Goal: Task Accomplishment & Management: Manage account settings

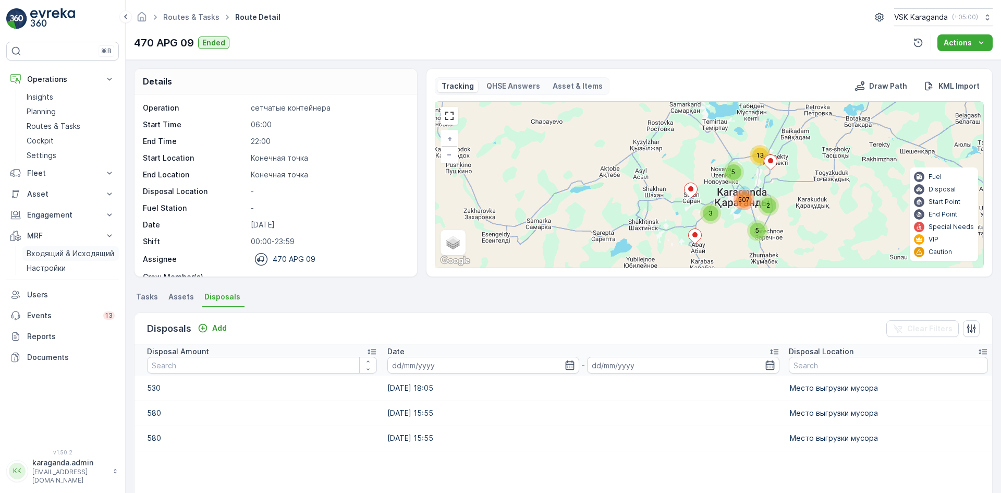
click at [40, 253] on p "Входящий & Исходящий" at bounding box center [71, 253] width 88 height 10
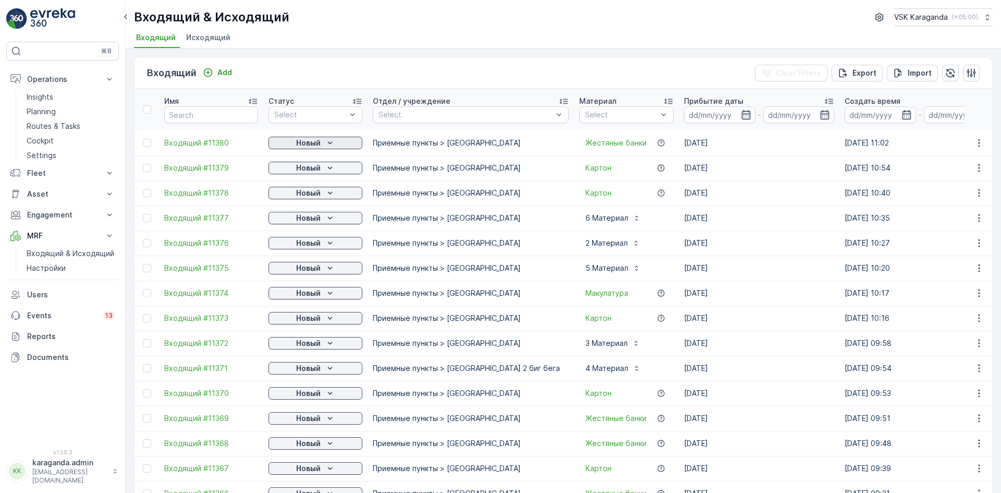
click at [313, 143] on p "Новый" at bounding box center [308, 143] width 25 height 10
click at [304, 174] on span "подтвердить" at bounding box center [299, 173] width 48 height 10
click at [309, 169] on p "Новый" at bounding box center [308, 168] width 25 height 10
click at [302, 198] on span "подтвердить" at bounding box center [299, 198] width 48 height 10
click at [315, 194] on p "Новый" at bounding box center [308, 193] width 25 height 10
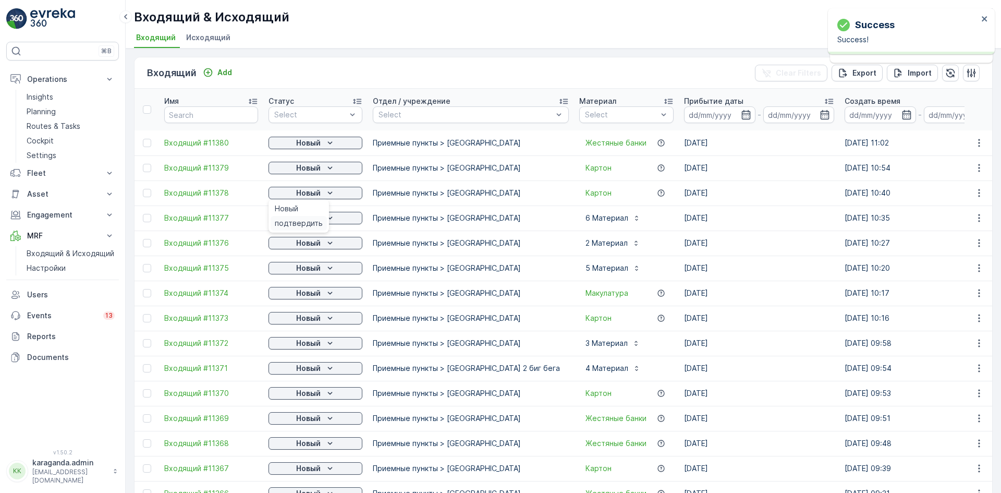
click at [312, 219] on span "подтвердить" at bounding box center [299, 223] width 48 height 10
click at [320, 221] on p "Новый" at bounding box center [308, 218] width 25 height 10
click at [307, 272] on span "подтвердить" at bounding box center [299, 273] width 48 height 10
click at [315, 266] on p "Новый" at bounding box center [308, 268] width 25 height 10
click at [309, 294] on span "подтвердить" at bounding box center [299, 298] width 48 height 10
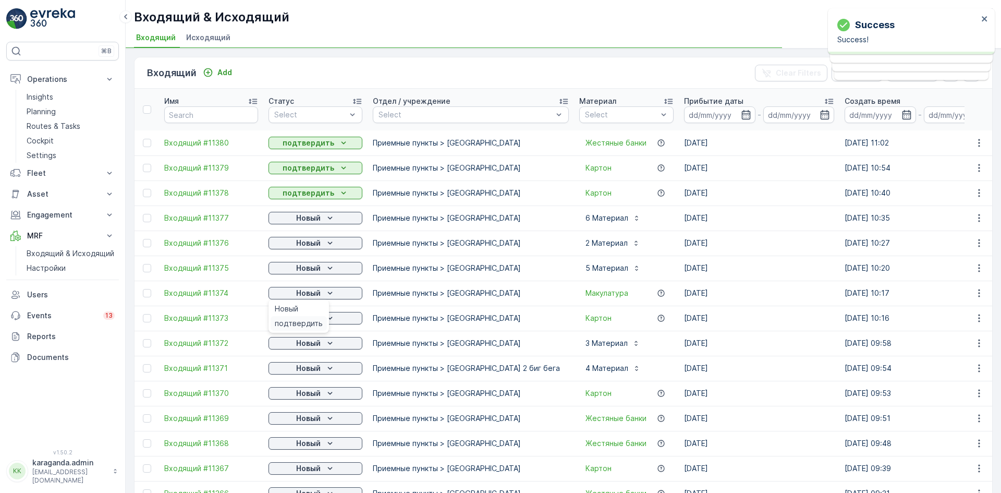
click at [305, 320] on span "подтвердить" at bounding box center [299, 323] width 48 height 10
click at [319, 316] on p "Новый" at bounding box center [308, 318] width 25 height 10
click at [302, 345] on span "подтвердить" at bounding box center [299, 348] width 48 height 10
click at [301, 372] on span "подтвердить" at bounding box center [299, 373] width 48 height 10
click at [325, 370] on icon "Новый" at bounding box center [330, 368] width 10 height 10
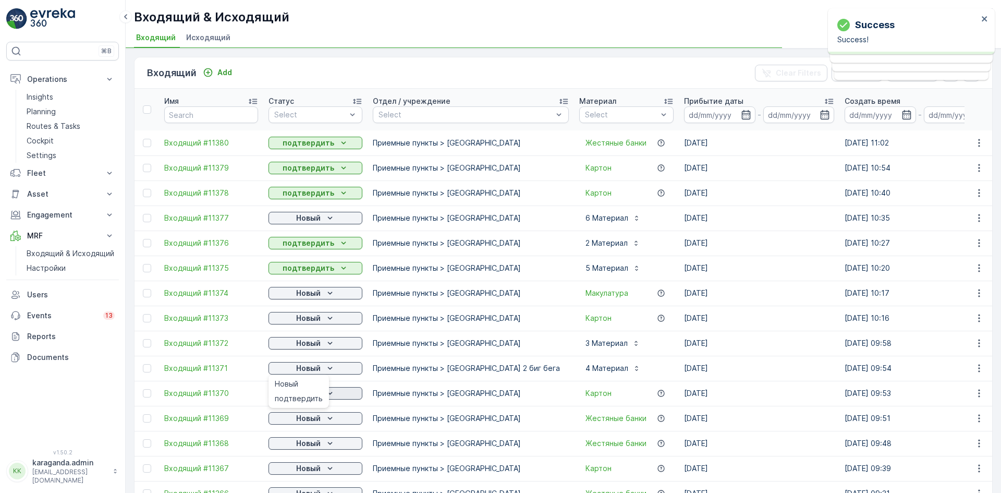
click at [299, 397] on span "подтвердить" at bounding box center [299, 398] width 48 height 10
click at [307, 420] on span "подтвердить" at bounding box center [299, 423] width 48 height 10
click at [326, 418] on icon "Новый" at bounding box center [330, 418] width 10 height 10
click at [304, 447] on span "подтвердить" at bounding box center [299, 448] width 48 height 10
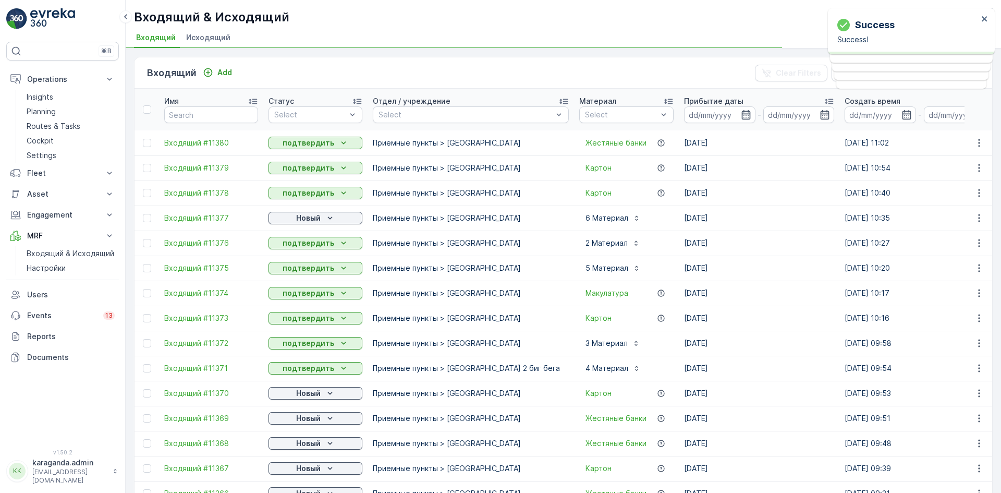
scroll to position [104, 0]
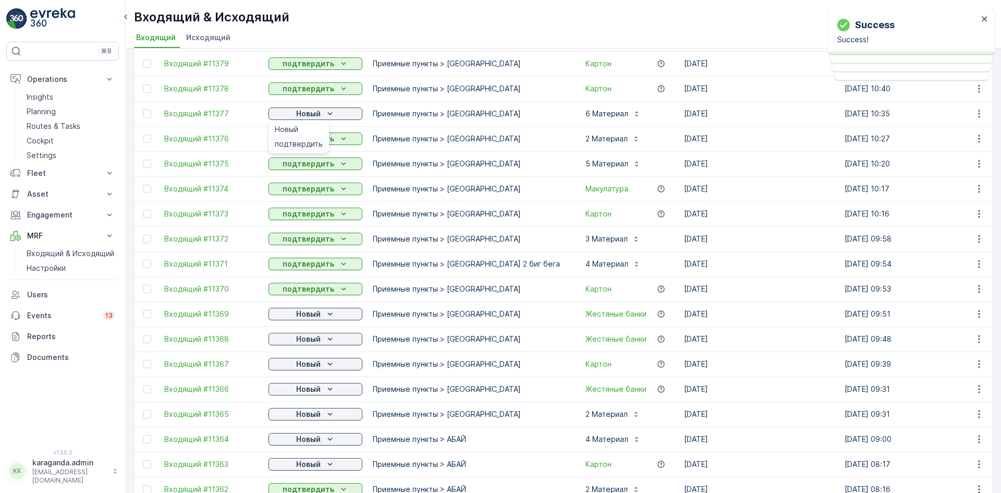
click at [298, 140] on span "подтвердить" at bounding box center [299, 144] width 48 height 10
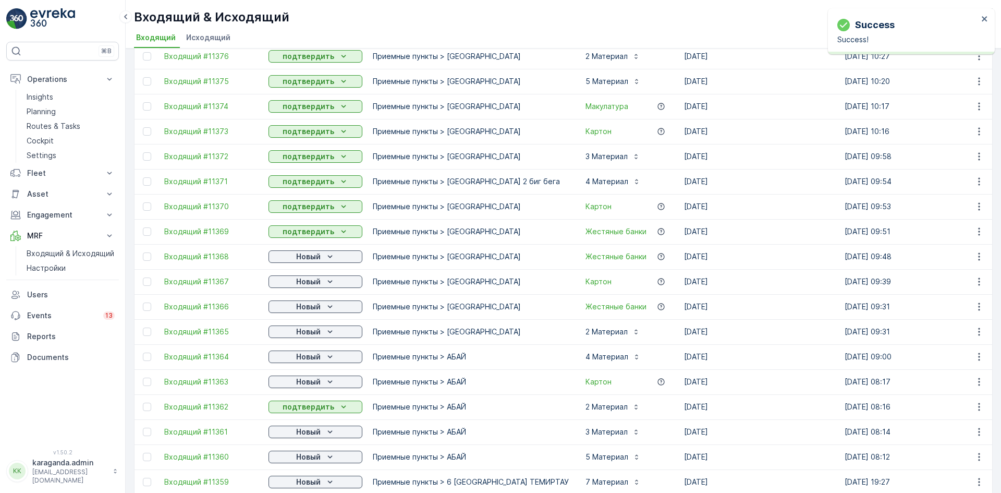
scroll to position [261, 0]
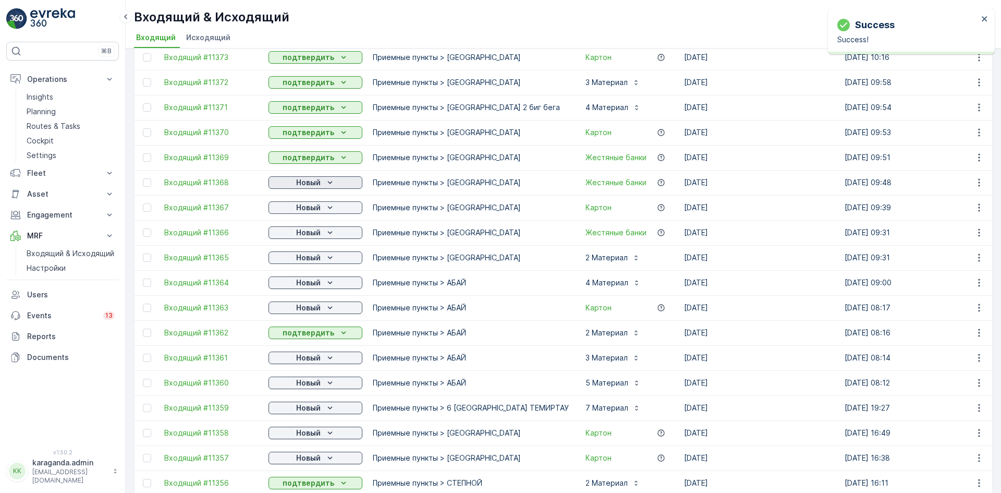
click at [323, 180] on div "Новый" at bounding box center [315, 182] width 85 height 10
click at [304, 211] on span "подтвердить" at bounding box center [299, 212] width 48 height 10
click at [304, 209] on p "Новый" at bounding box center [308, 207] width 25 height 10
click at [304, 237] on span "подтвердить" at bounding box center [299, 237] width 48 height 10
click at [307, 235] on p "Новый" at bounding box center [308, 232] width 25 height 10
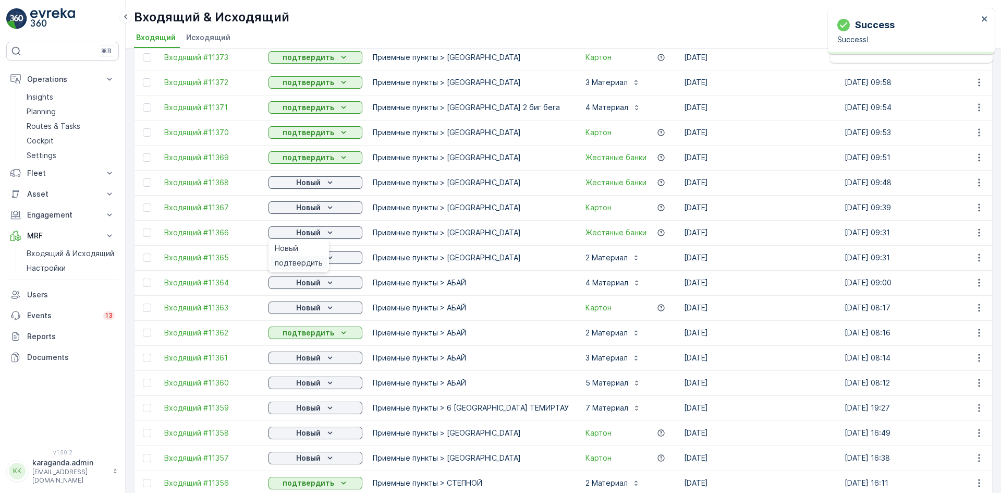
click at [304, 258] on span "подтвердить" at bounding box center [299, 263] width 48 height 10
click at [324, 258] on div "Новый" at bounding box center [315, 257] width 85 height 10
click at [305, 311] on span "подтвердить" at bounding box center [299, 313] width 48 height 10
click at [316, 305] on p "Новый" at bounding box center [308, 307] width 25 height 10
click at [324, 359] on div "подтвердить" at bounding box center [299, 363] width 56 height 15
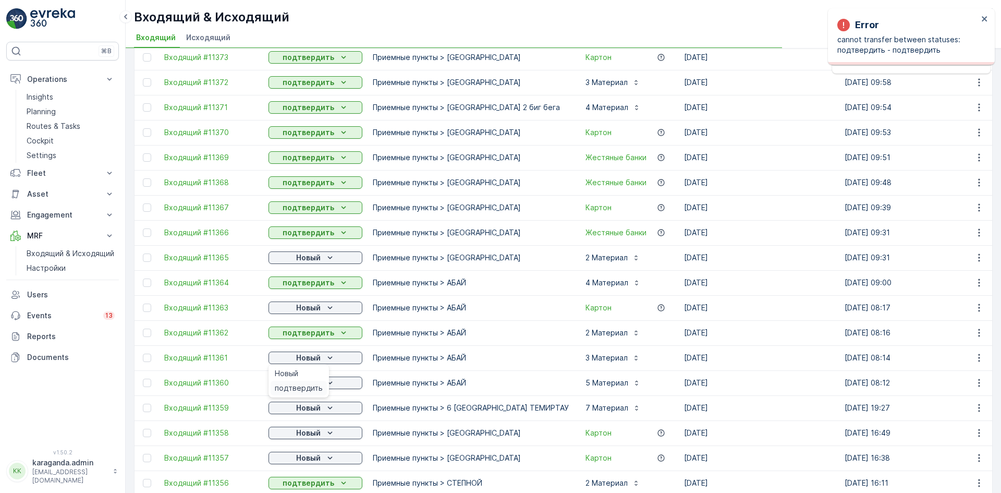
click at [299, 387] on span "подтвердить" at bounding box center [299, 388] width 48 height 10
click at [318, 358] on p "Новый" at bounding box center [308, 357] width 25 height 10
click at [305, 387] on span "подтвердить" at bounding box center [299, 388] width 48 height 10
click at [315, 386] on p "Новый" at bounding box center [308, 382] width 25 height 10
click at [302, 413] on span "подтвердить" at bounding box center [299, 413] width 48 height 10
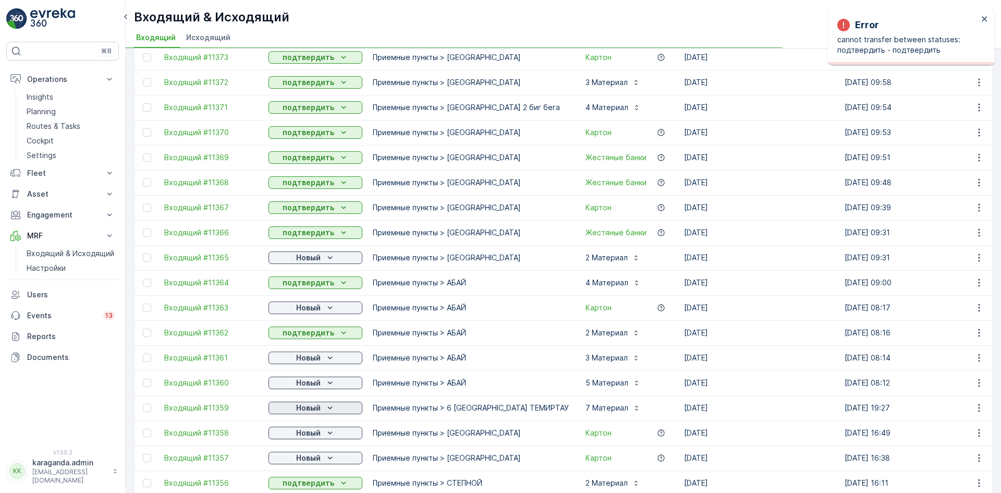
click at [317, 407] on p "Новый" at bounding box center [308, 407] width 25 height 10
click at [333, 459] on icon "Новый" at bounding box center [330, 457] width 10 height 10
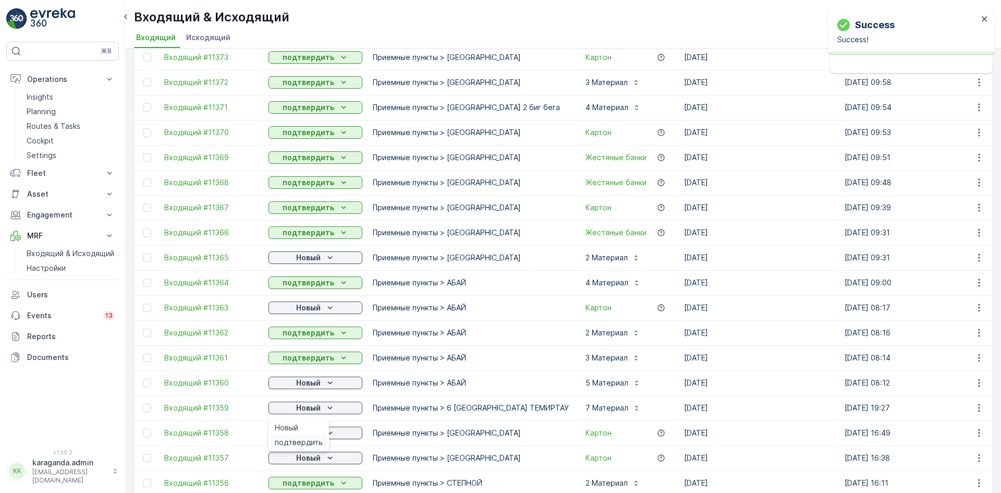
click at [311, 443] on span "подтвердить" at bounding box center [299, 442] width 48 height 10
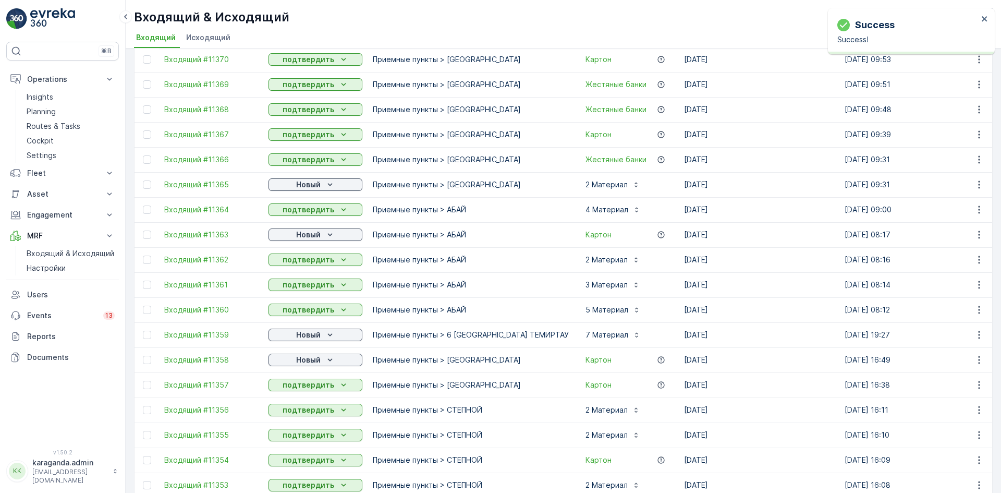
scroll to position [313, 0]
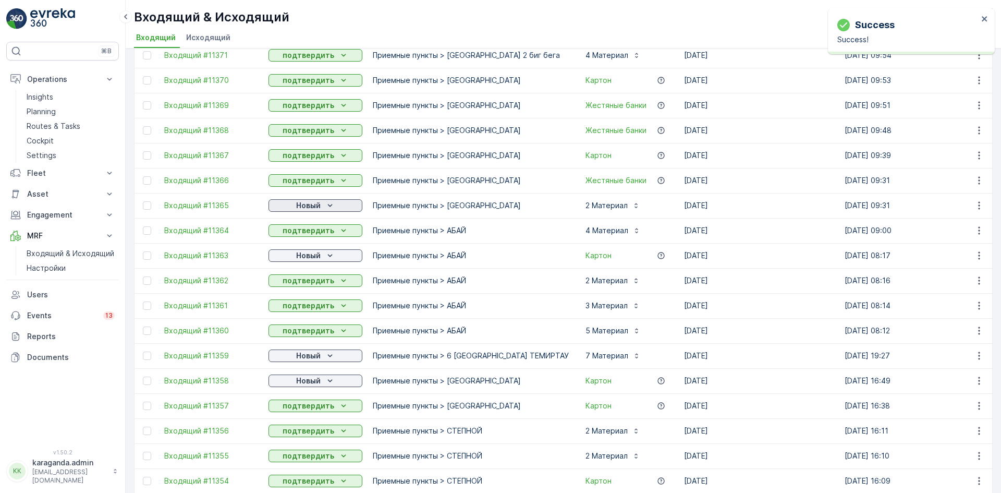
click at [330, 206] on icon "Новый" at bounding box center [329, 205] width 5 height 3
click at [311, 234] on span "подтвердить" at bounding box center [299, 235] width 48 height 10
click at [322, 259] on div "Новый" at bounding box center [315, 255] width 85 height 10
click at [317, 285] on span "подтвердить" at bounding box center [299, 285] width 48 height 10
click at [315, 359] on p "Новый" at bounding box center [308, 355] width 25 height 10
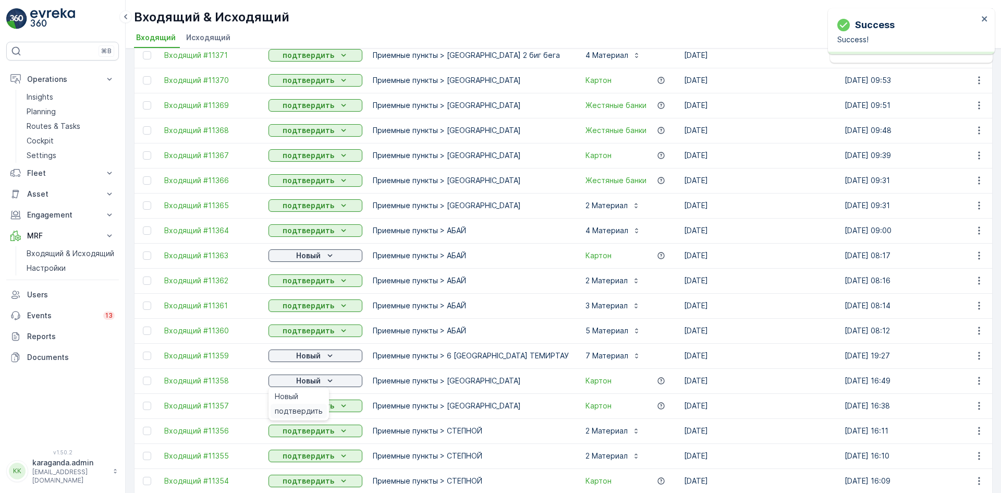
click at [302, 408] on span "подтвердить" at bounding box center [299, 411] width 48 height 10
drag, startPoint x: 328, startPoint y: 355, endPoint x: 325, endPoint y: 360, distance: 6.4
click at [328, 354] on icon "Новый" at bounding box center [330, 355] width 10 height 10
click at [297, 383] on span "подтвердить" at bounding box center [299, 386] width 48 height 10
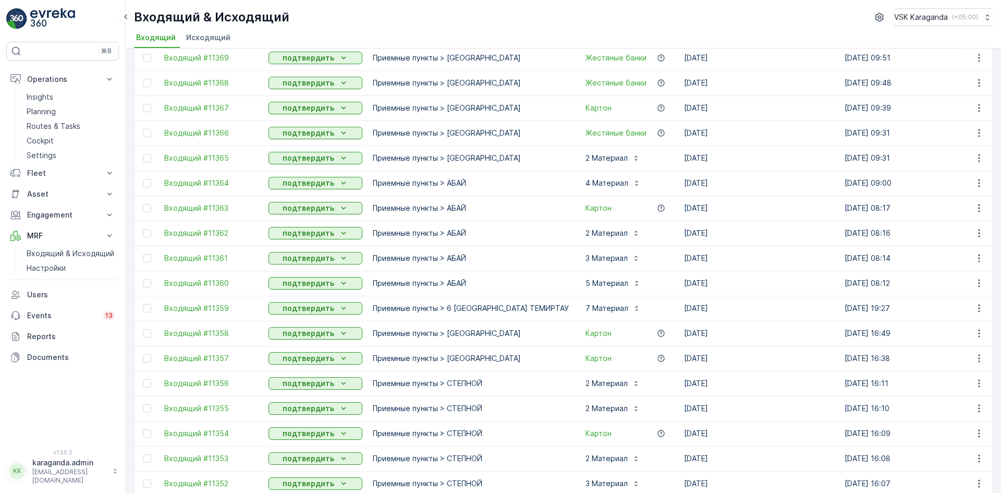
scroll to position [365, 0]
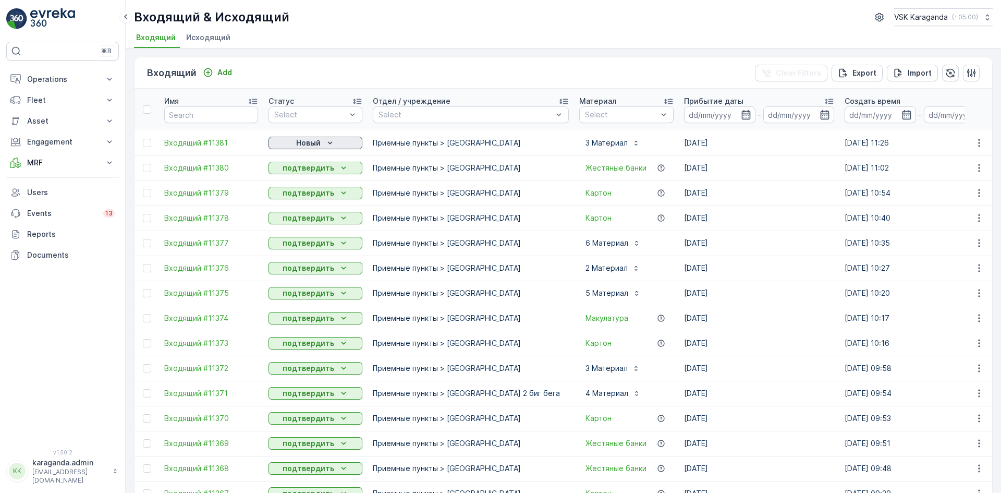
click at [310, 146] on p "Новый" at bounding box center [308, 143] width 25 height 10
click at [310, 171] on span "подтвердить" at bounding box center [299, 173] width 48 height 10
click at [62, 79] on p "Operations" at bounding box center [62, 79] width 71 height 10
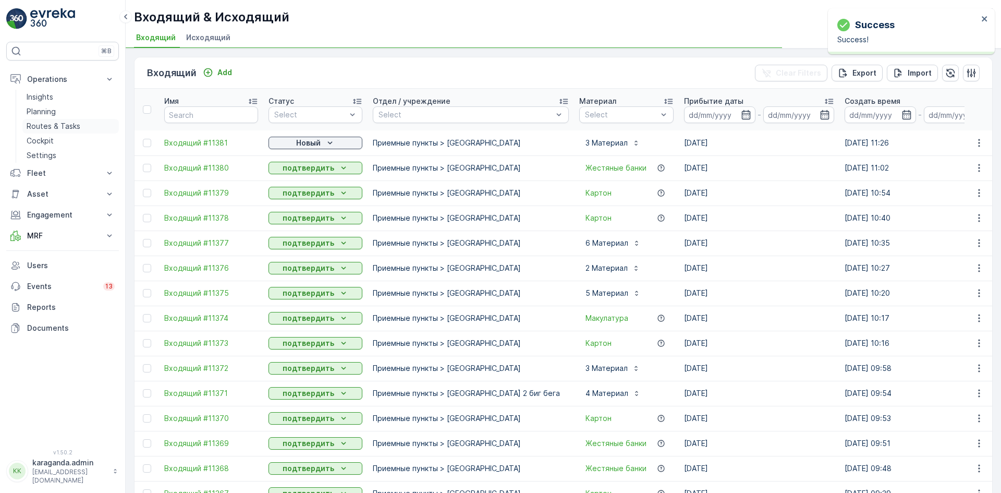
click at [60, 124] on p "Routes & Tasks" at bounding box center [54, 126] width 54 height 10
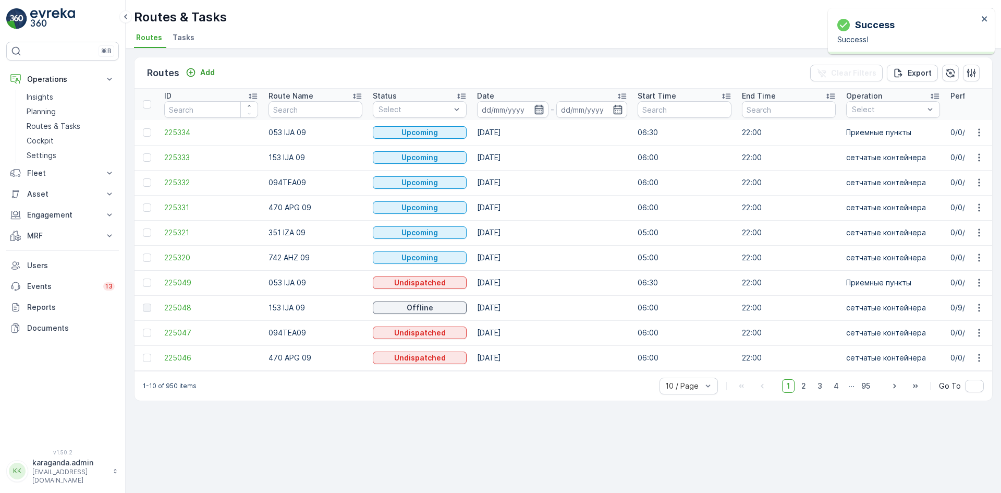
click at [536, 114] on icon "button" at bounding box center [538, 109] width 9 height 9
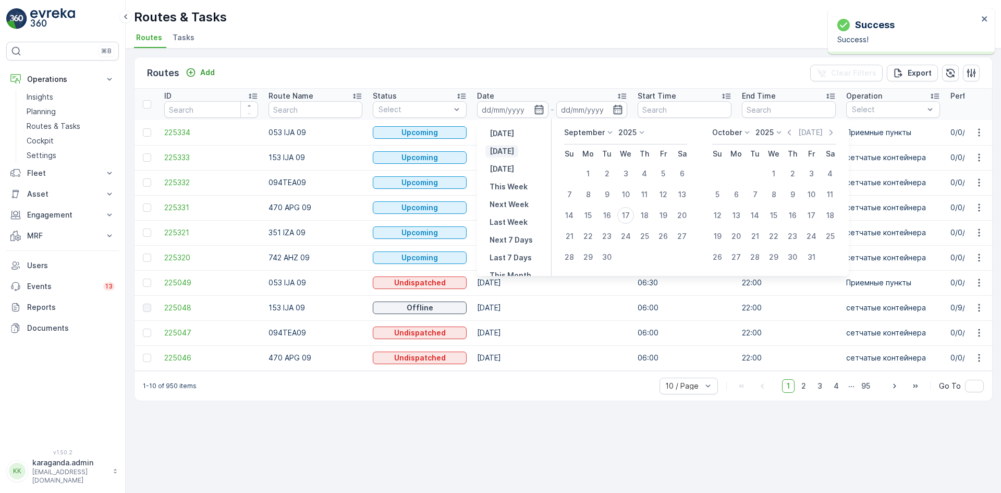
click at [511, 152] on p "Today" at bounding box center [501, 151] width 25 height 10
type input "[DATE]"
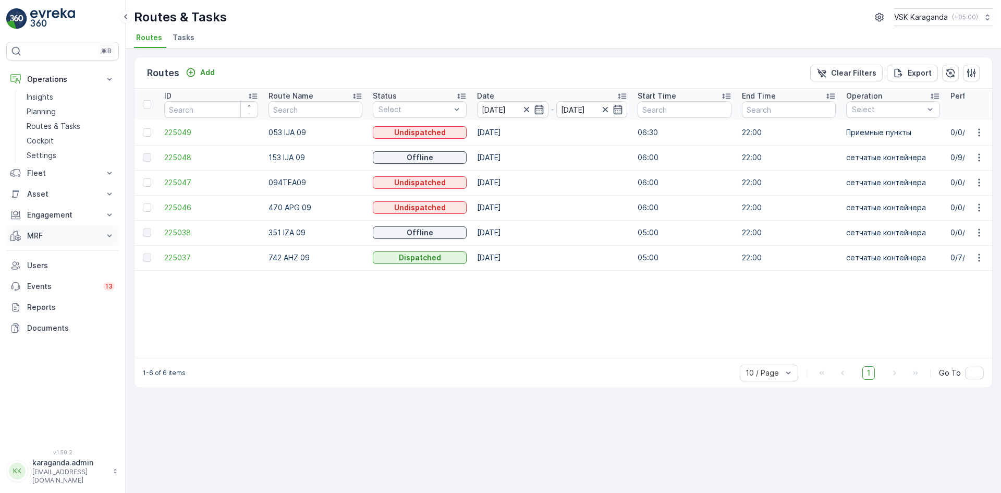
drag, startPoint x: 32, startPoint y: 228, endPoint x: 31, endPoint y: 234, distance: 6.3
click at [32, 228] on button "MRF" at bounding box center [62, 235] width 113 height 21
click at [36, 248] on p "Входящий & Исходящий" at bounding box center [71, 253] width 88 height 10
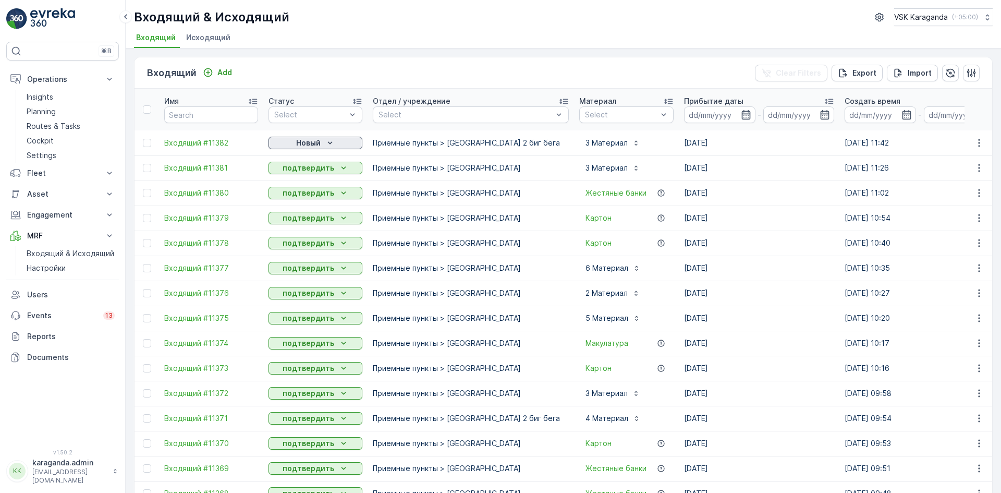
click at [317, 141] on p "Новый" at bounding box center [308, 143] width 25 height 10
click at [304, 170] on span "подтвердить" at bounding box center [299, 173] width 48 height 10
